Goal: Task Accomplishment & Management: Use online tool/utility

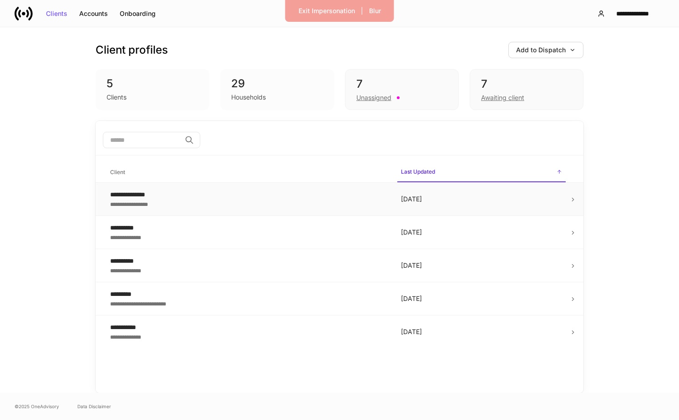
click at [314, 203] on div "**********" at bounding box center [248, 203] width 276 height 9
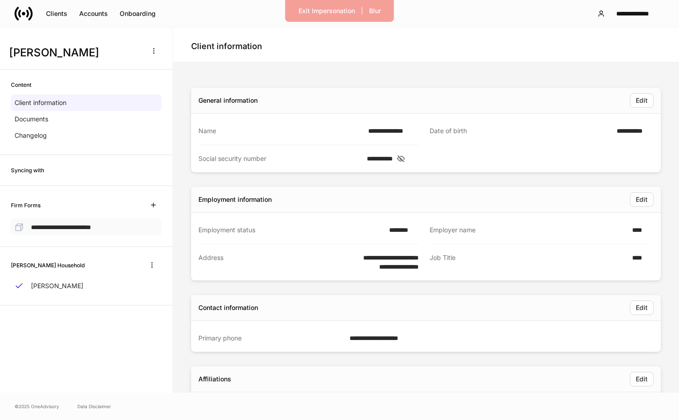
click at [121, 231] on div "**********" at bounding box center [86, 227] width 151 height 17
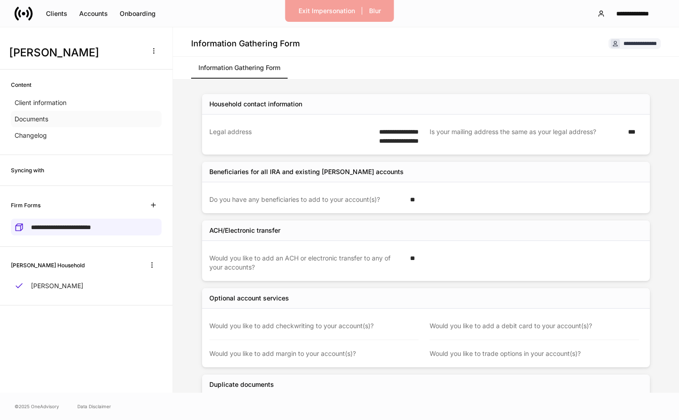
click at [95, 122] on div "Documents" at bounding box center [86, 119] width 151 height 16
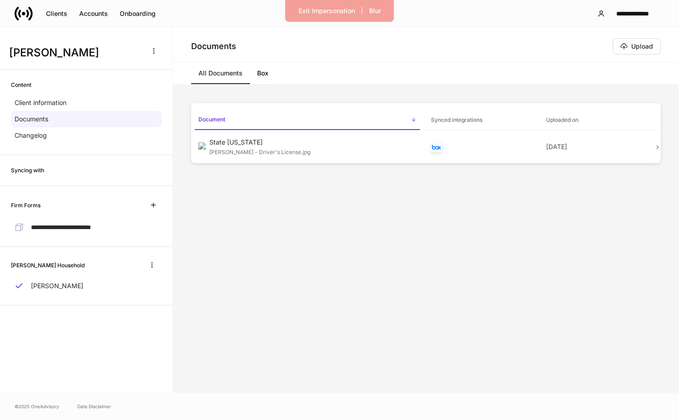
click at [268, 75] on link "Box" at bounding box center [263, 73] width 26 height 22
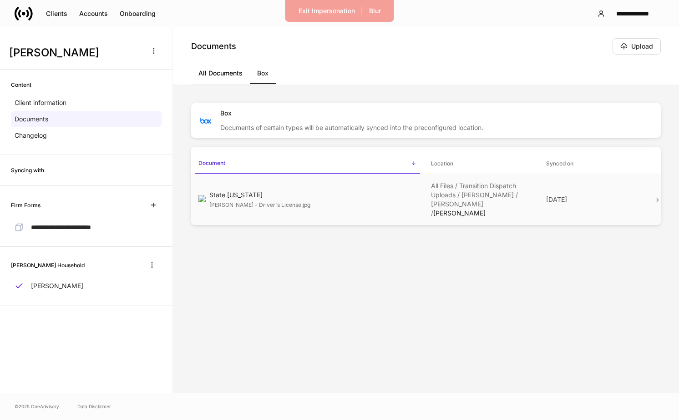
click at [460, 199] on p "All Files / Transition Dispatch Uploads / [PERSON_NAME] / [PERSON_NAME] / [PERS…" at bounding box center [481, 200] width 101 height 36
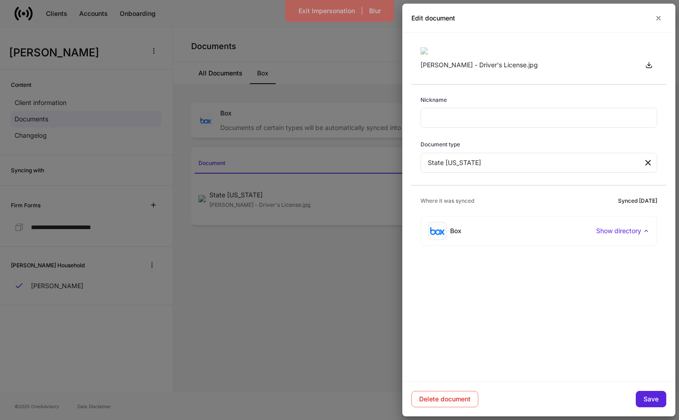
scroll to position [33, 0]
click at [638, 236] on p "Show directory" at bounding box center [618, 231] width 45 height 9
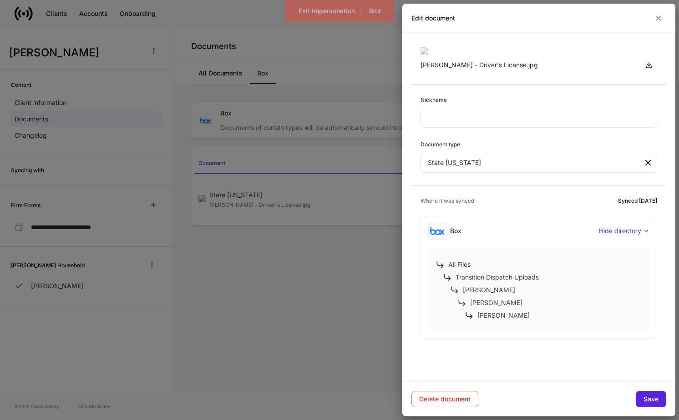
scroll to position [126, 0]
click at [479, 295] on p "[PERSON_NAME]" at bounding box center [489, 290] width 52 height 9
click at [477, 295] on p "[PERSON_NAME]" at bounding box center [489, 290] width 52 height 9
click at [479, 295] on p "[PERSON_NAME]" at bounding box center [489, 290] width 52 height 9
click at [664, 16] on button "button" at bounding box center [658, 18] width 15 height 15
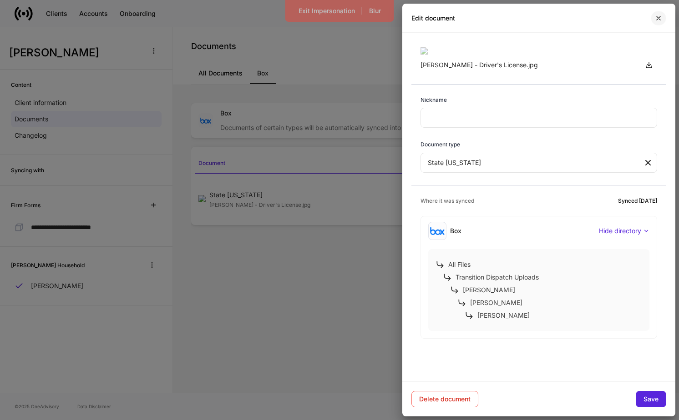
scroll to position [0, 0]
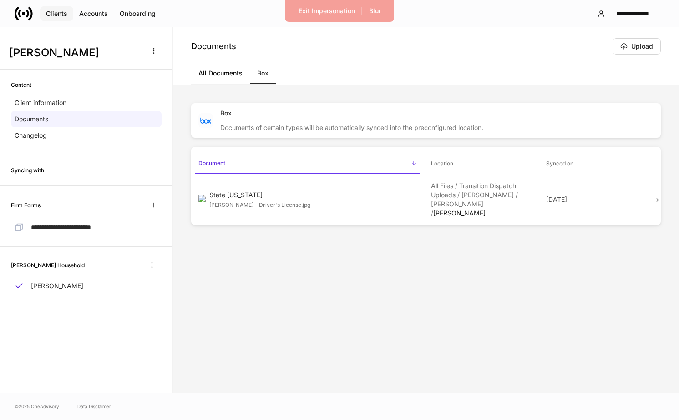
click at [51, 9] on button "Clients" at bounding box center [56, 13] width 33 height 15
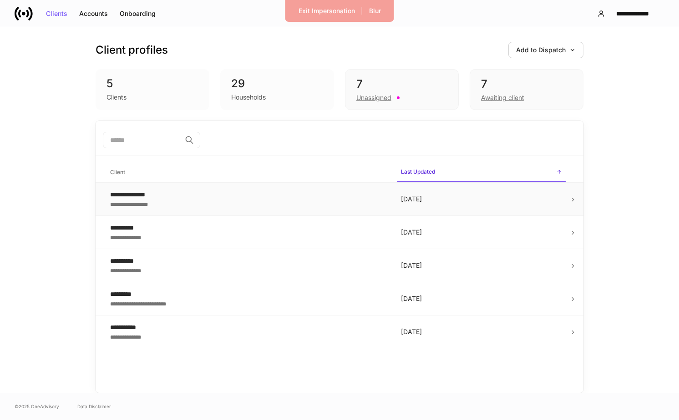
click at [205, 197] on div "**********" at bounding box center [248, 194] width 276 height 9
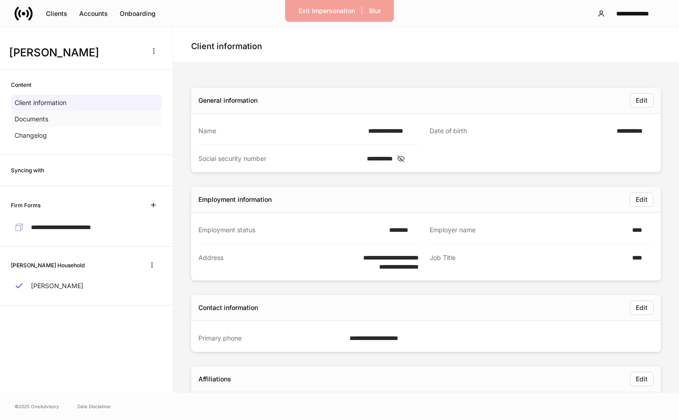
click at [137, 120] on div "Documents" at bounding box center [86, 119] width 151 height 16
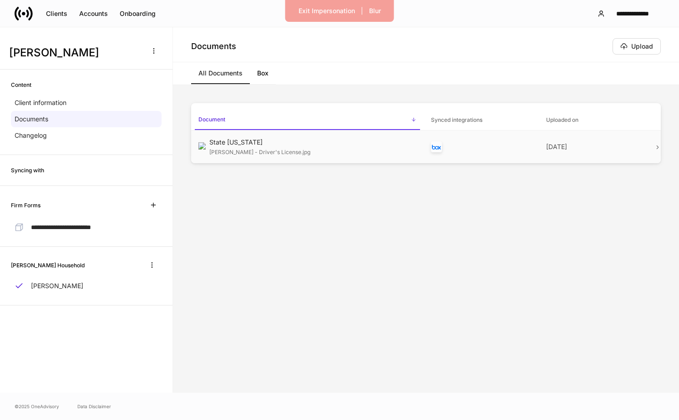
click at [244, 145] on div "State [US_STATE]" at bounding box center [312, 142] width 207 height 9
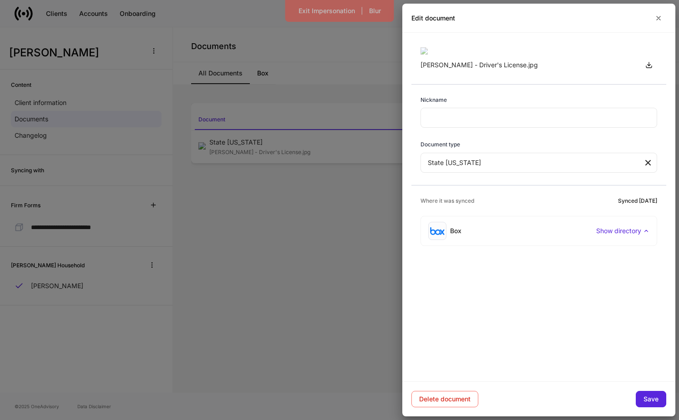
scroll to position [33, 0]
click at [659, 20] on icon "button" at bounding box center [658, 18] width 7 height 7
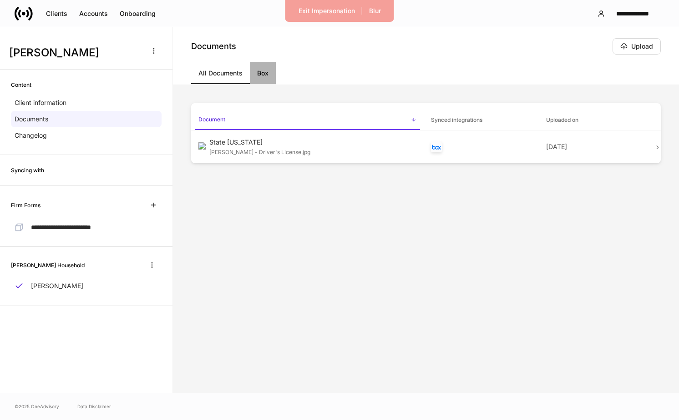
click at [266, 72] on link "Box" at bounding box center [263, 73] width 26 height 22
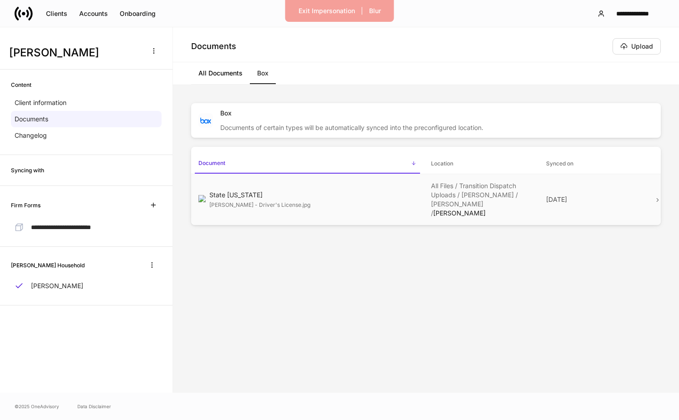
click at [462, 195] on p "All Files / Transition Dispatch Uploads / [PERSON_NAME] / [PERSON_NAME] / [PERS…" at bounding box center [481, 200] width 101 height 36
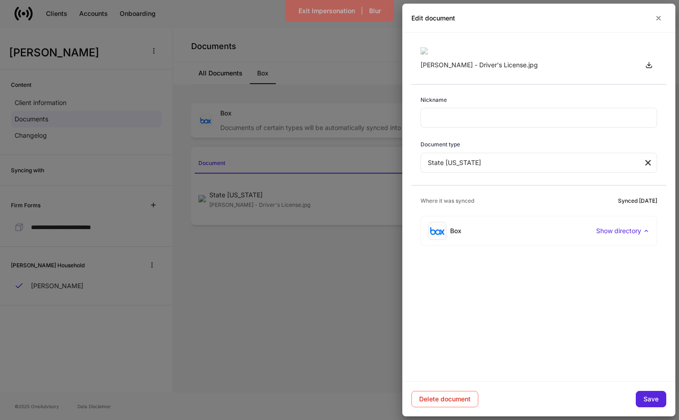
scroll to position [33, 0]
click at [609, 236] on p "Show directory" at bounding box center [618, 231] width 45 height 9
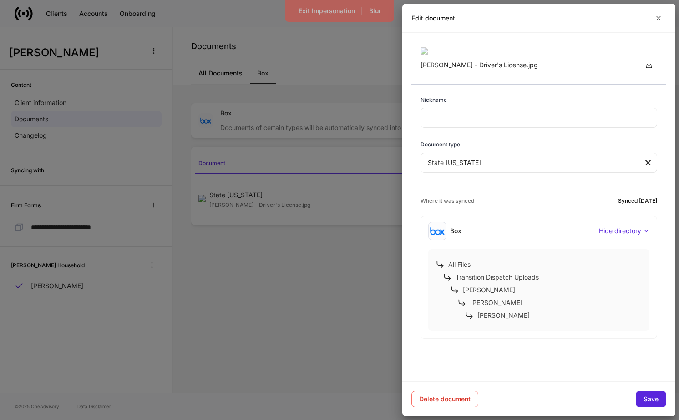
scroll to position [126, 0]
click at [658, 18] on icon "button" at bounding box center [659, 18] width 4 height 4
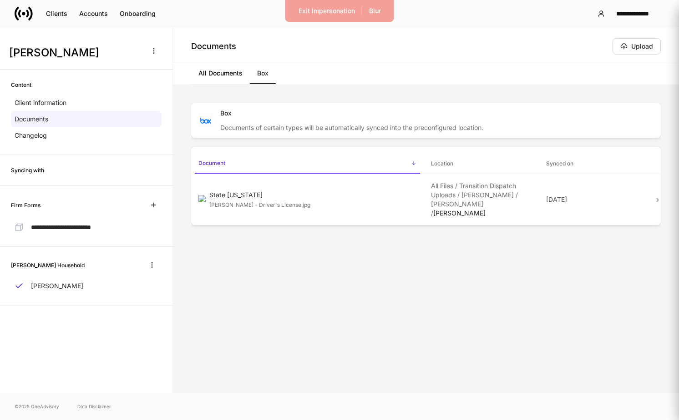
scroll to position [0, 0]
click at [640, 46] on div "Upload" at bounding box center [636, 46] width 33 height 7
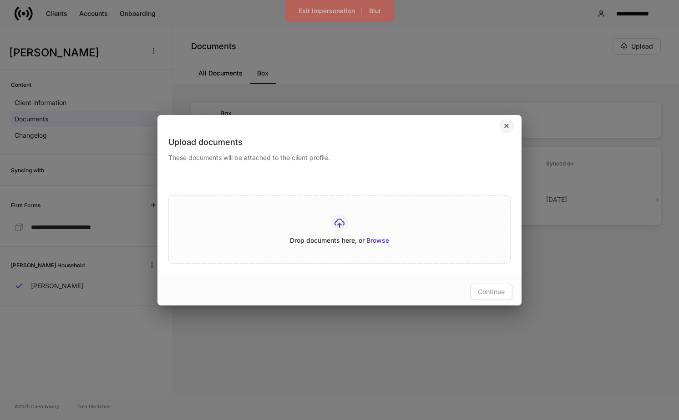
click at [503, 130] on button "button" at bounding box center [506, 126] width 15 height 15
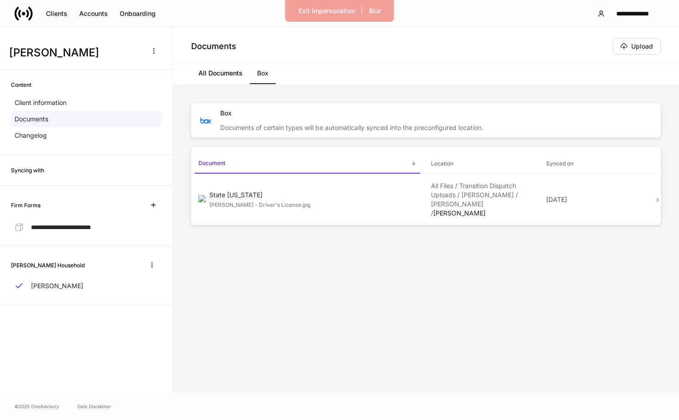
click at [507, 297] on div "Box Documents of certain types will be automatically synced into the preconfigu…" at bounding box center [426, 239] width 470 height 272
click at [642, 51] on button "Upload" at bounding box center [636, 46] width 48 height 16
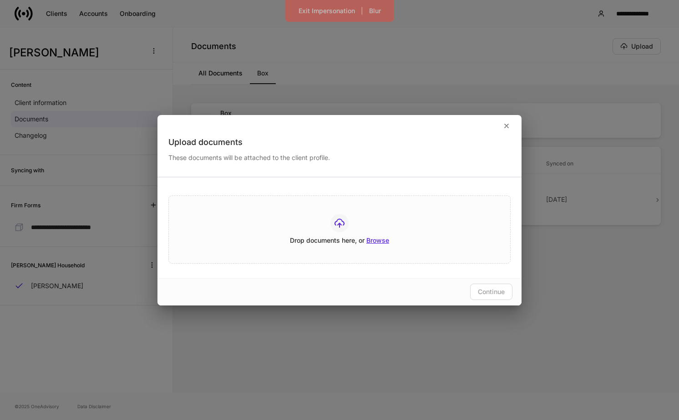
click at [387, 243] on div "Browse" at bounding box center [377, 241] width 23 height 6
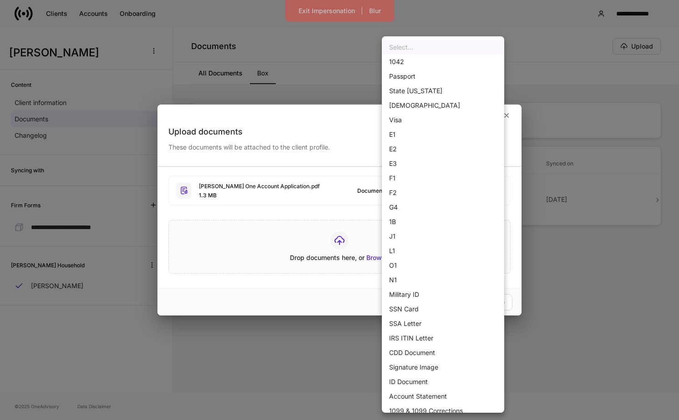
click at [443, 192] on body "**********" at bounding box center [339, 210] width 679 height 420
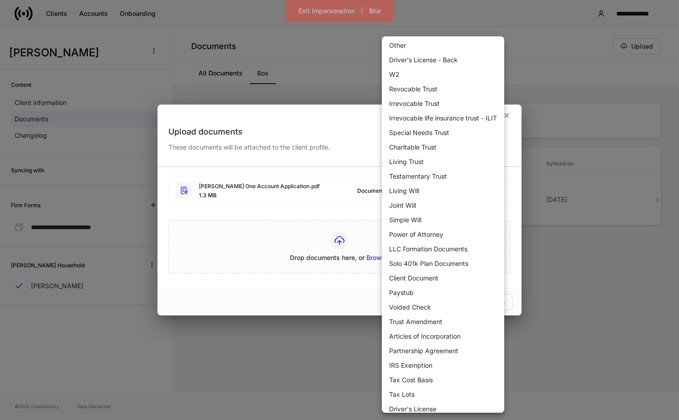
scroll to position [548, 0]
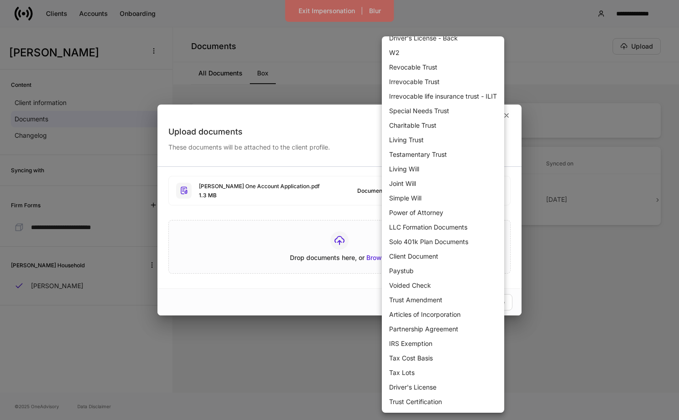
click at [323, 288] on div at bounding box center [339, 210] width 679 height 420
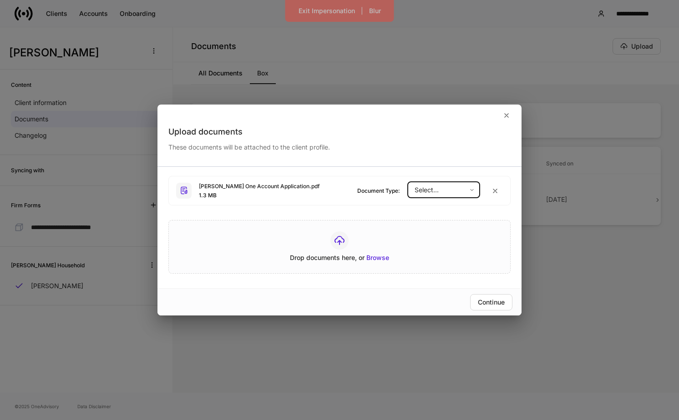
click at [460, 182] on body "**********" at bounding box center [339, 210] width 679 height 420
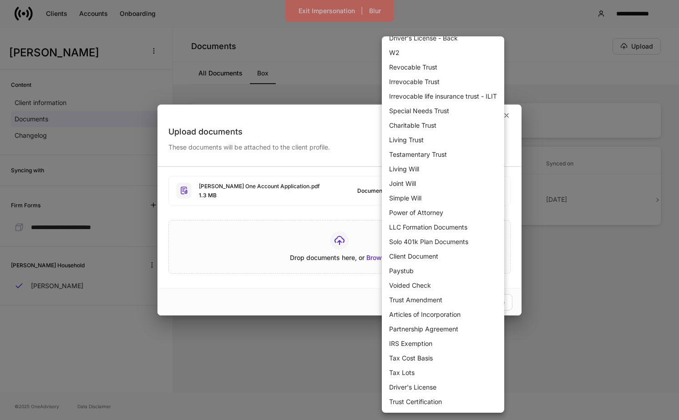
scroll to position [0, 0]
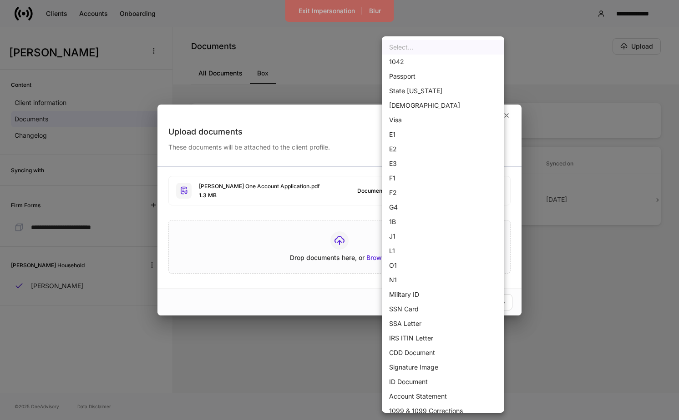
click at [350, 137] on div at bounding box center [339, 210] width 679 height 420
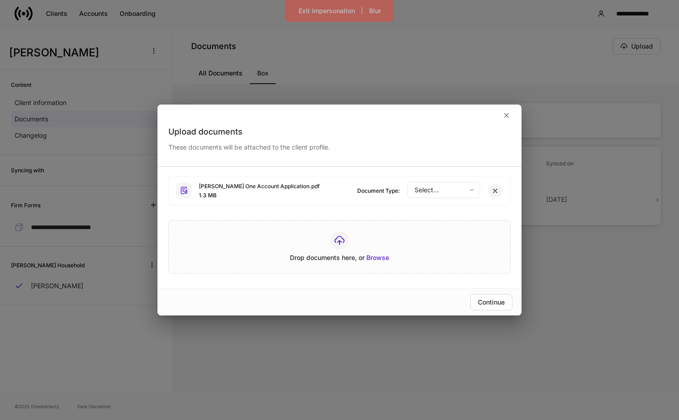
click at [496, 190] on icon "button" at bounding box center [494, 190] width 7 height 7
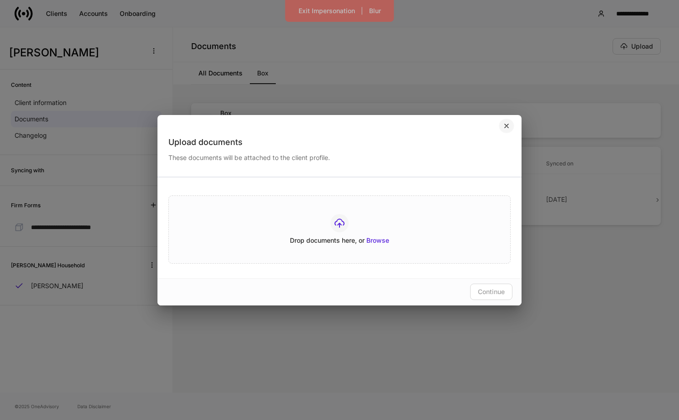
click at [511, 127] on button "button" at bounding box center [506, 126] width 15 height 15
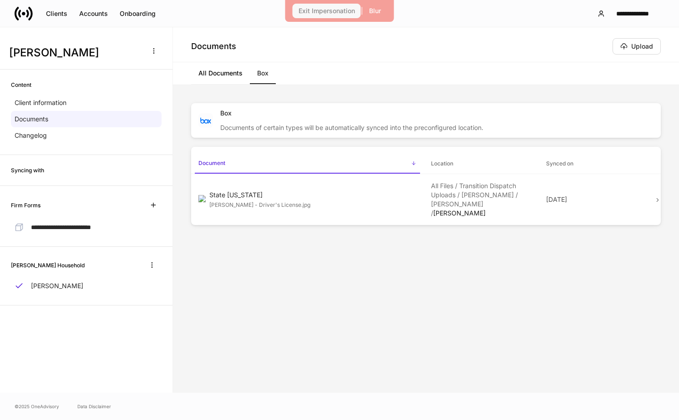
click at [345, 16] on button "Exit Impersonation" at bounding box center [327, 11] width 68 height 15
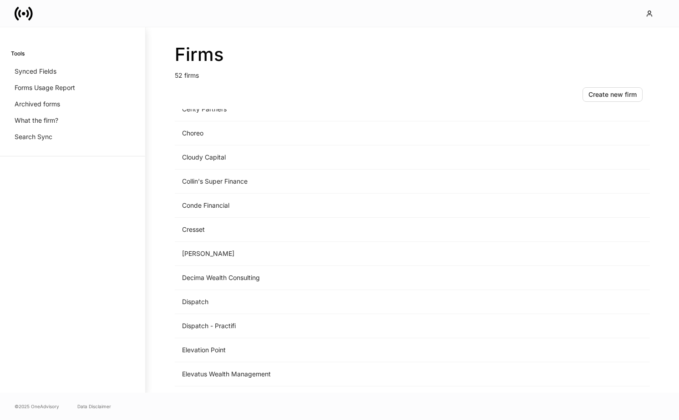
scroll to position [334, 0]
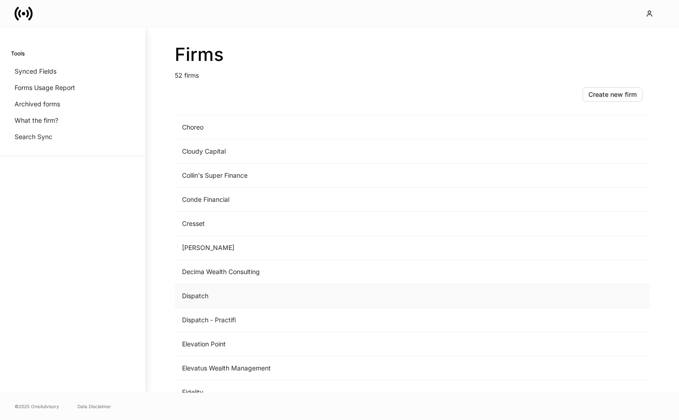
click at [308, 297] on td "Dispatch" at bounding box center [337, 296] width 324 height 24
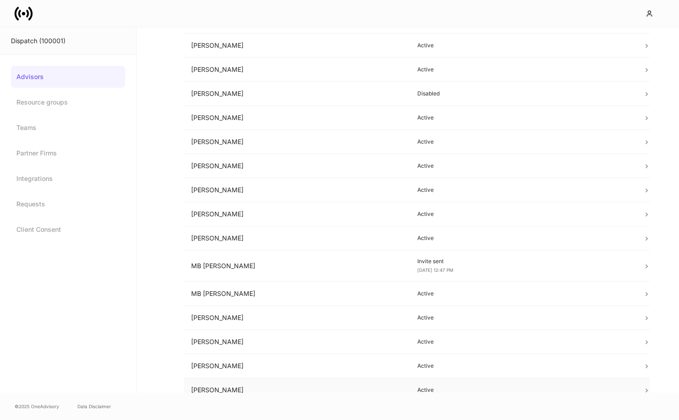
scroll to position [271, 0]
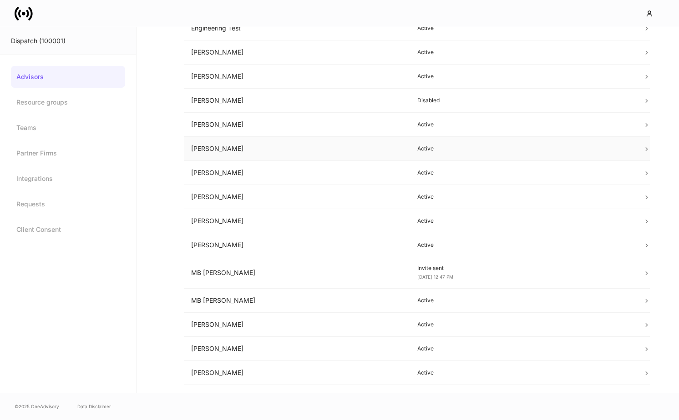
click at [374, 154] on td "Joe Brown" at bounding box center [297, 149] width 226 height 24
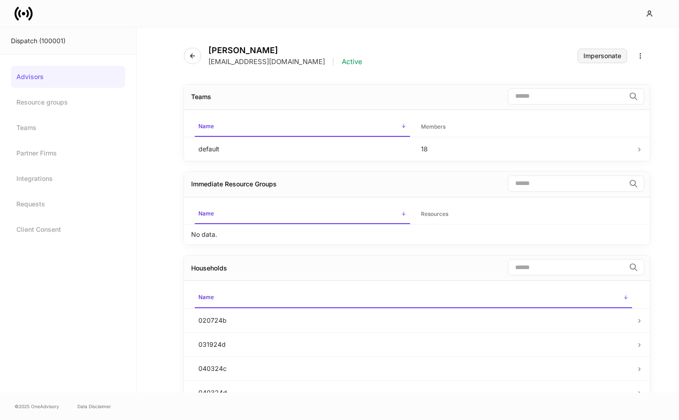
click at [607, 55] on div "Impersonate" at bounding box center [602, 56] width 38 height 6
